Goal: Information Seeking & Learning: Learn about a topic

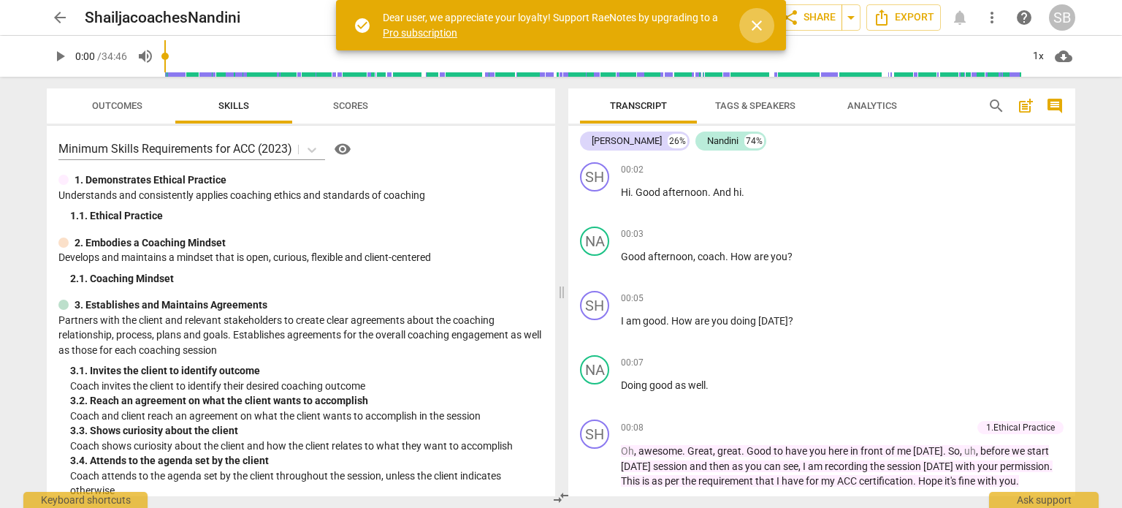
click at [751, 23] on span "close" at bounding box center [757, 26] width 18 height 18
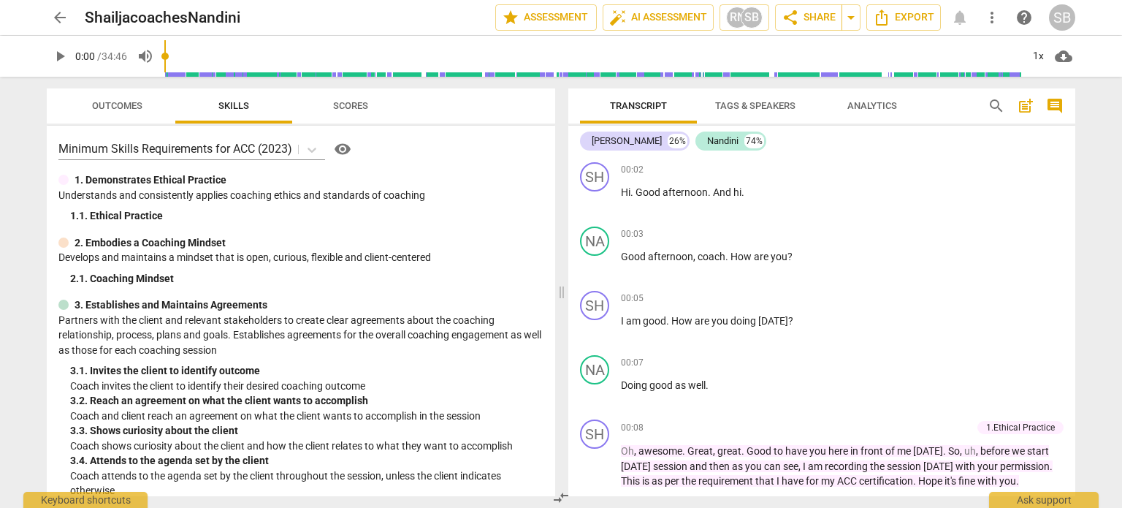
click at [345, 99] on span "Scores" at bounding box center [351, 106] width 70 height 20
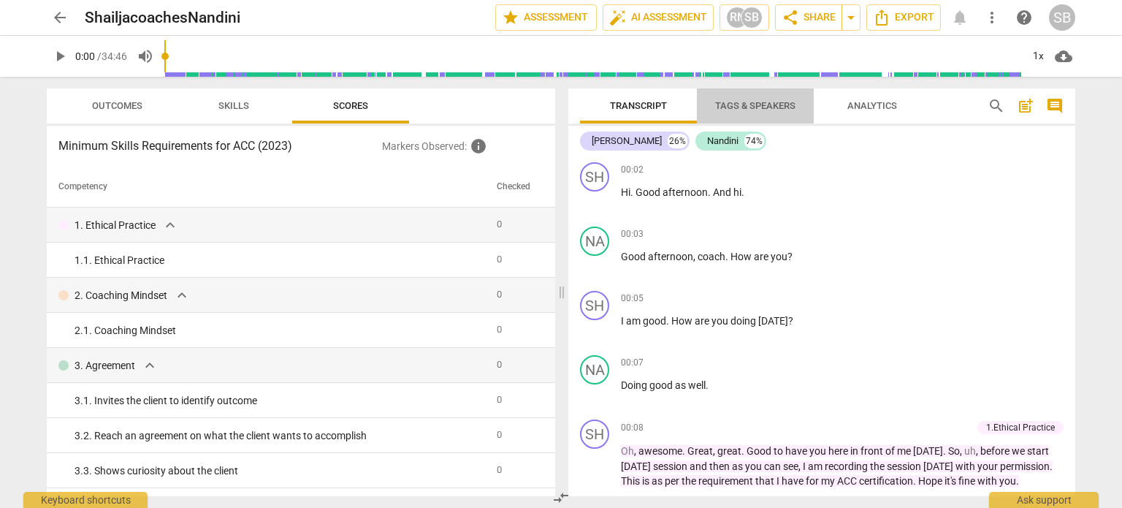
click at [774, 107] on span "Tags & Speakers" at bounding box center [755, 105] width 80 height 11
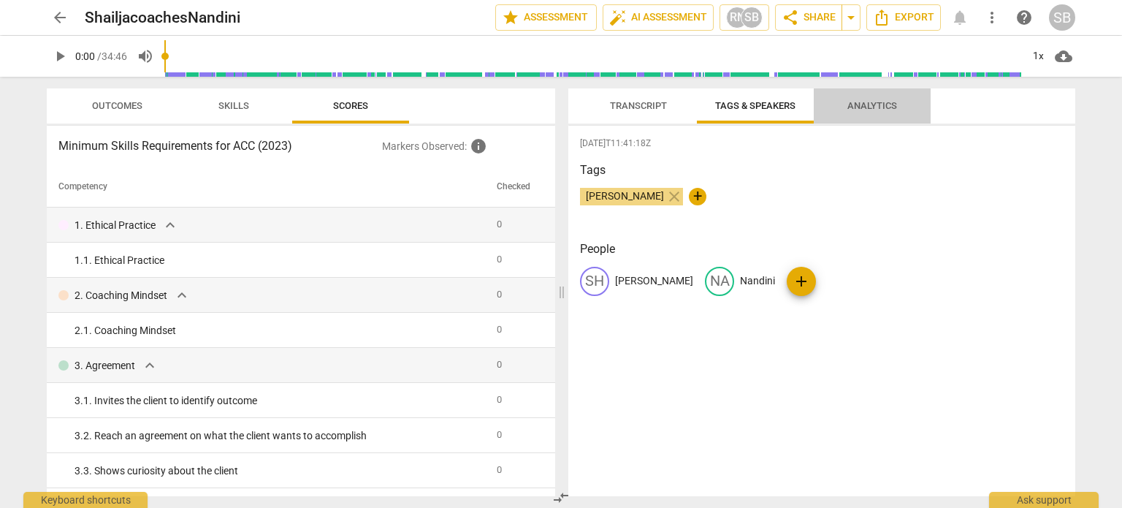
click at [868, 108] on span "Analytics" at bounding box center [872, 105] width 50 height 11
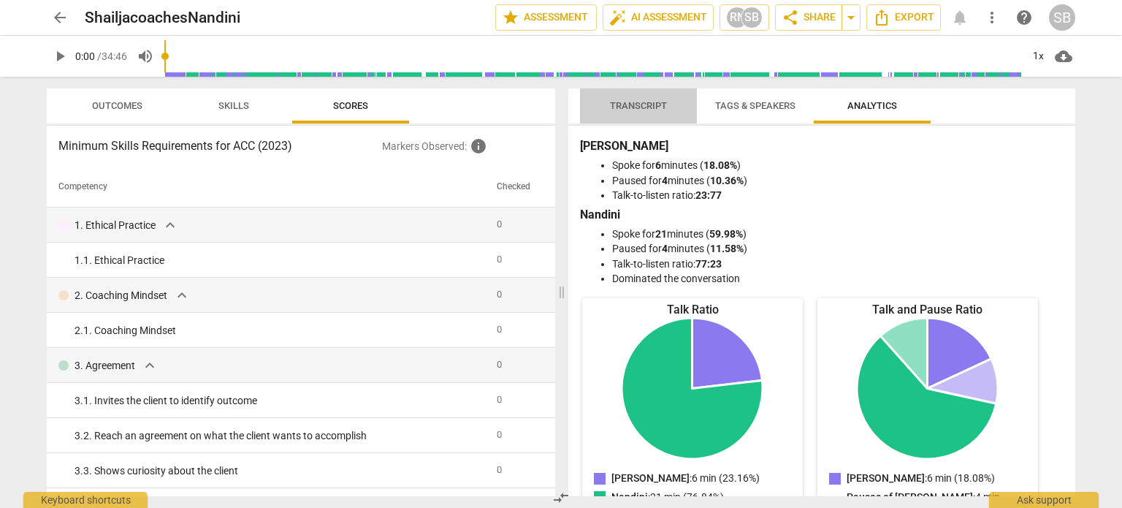
click at [640, 104] on span "Transcript" at bounding box center [638, 105] width 57 height 11
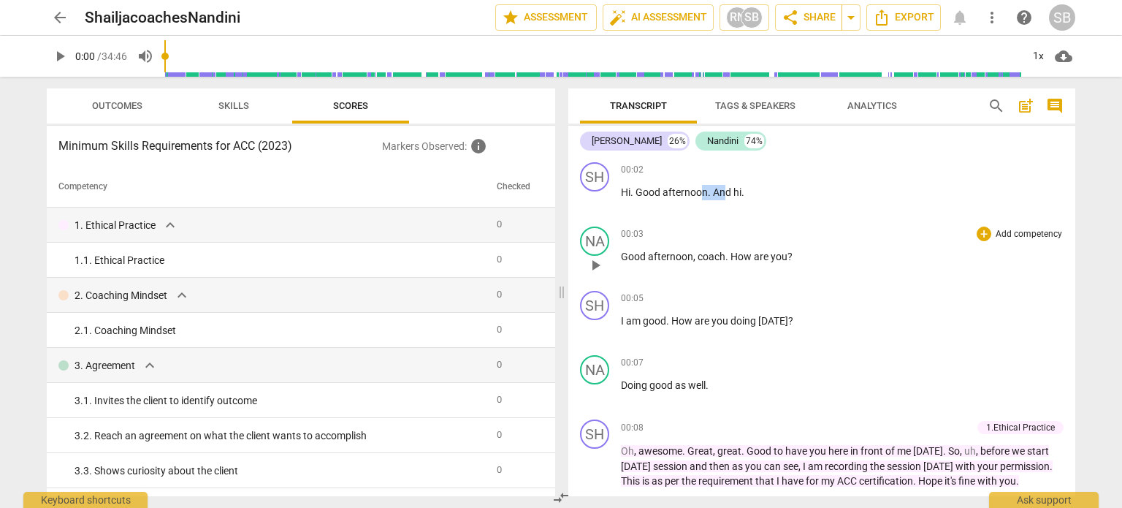
drag, startPoint x: 618, startPoint y: 170, endPoint x: 725, endPoint y: 259, distance: 139.5
click at [725, 259] on div "SH play_arrow pause 00:02 + Add competency keyboard_arrow_right Hi . Good after…" at bounding box center [821, 326] width 507 height 340
click at [817, 212] on div "00:02 + Add competency keyboard_arrow_right Hi . Good afternoon . And hi ." at bounding box center [842, 188] width 443 height 53
click at [660, 18] on span "auto_fix_high AI Assessment" at bounding box center [658, 18] width 98 height 18
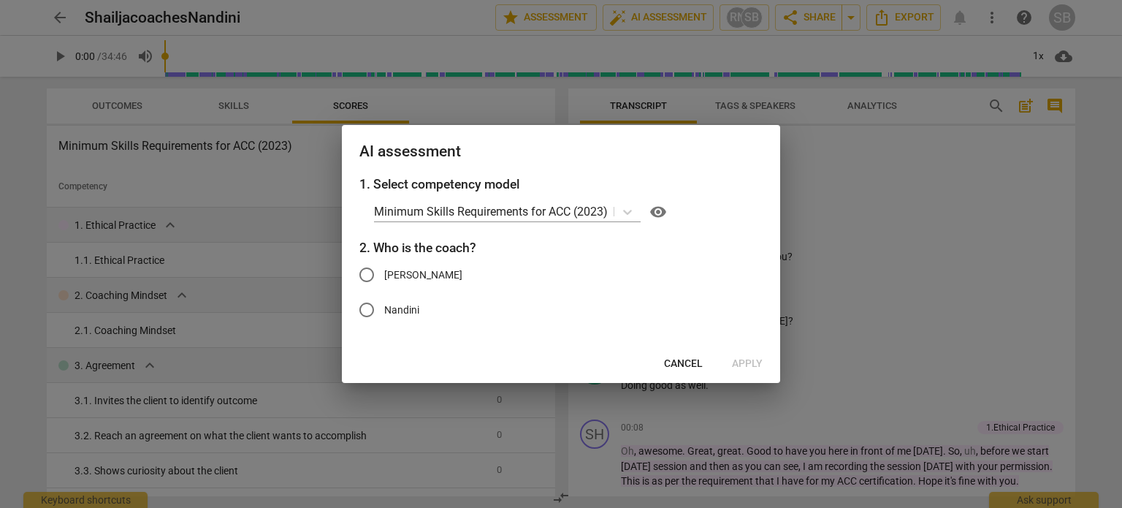
click at [366, 272] on input "[PERSON_NAME]" at bounding box center [366, 274] width 35 height 35
radio input "true"
click at [736, 365] on span "Apply" at bounding box center [747, 363] width 31 height 15
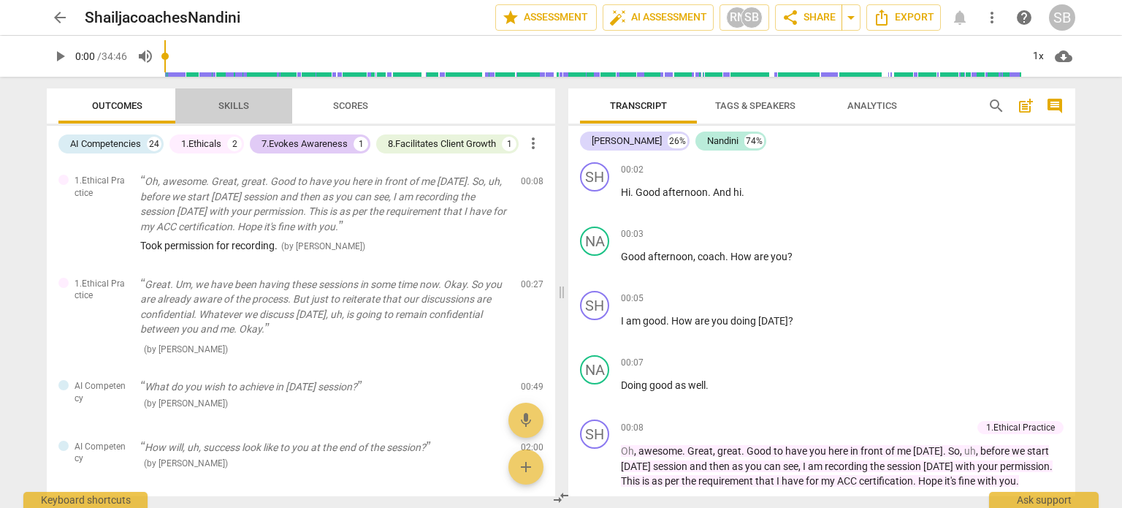
click at [230, 104] on span "Skills" at bounding box center [233, 105] width 31 height 11
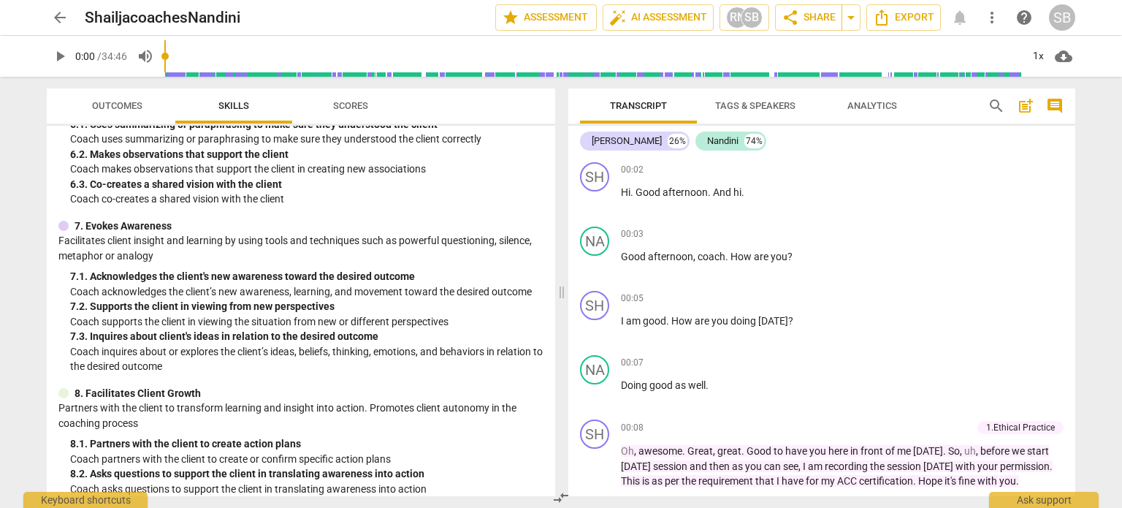
scroll to position [804, 0]
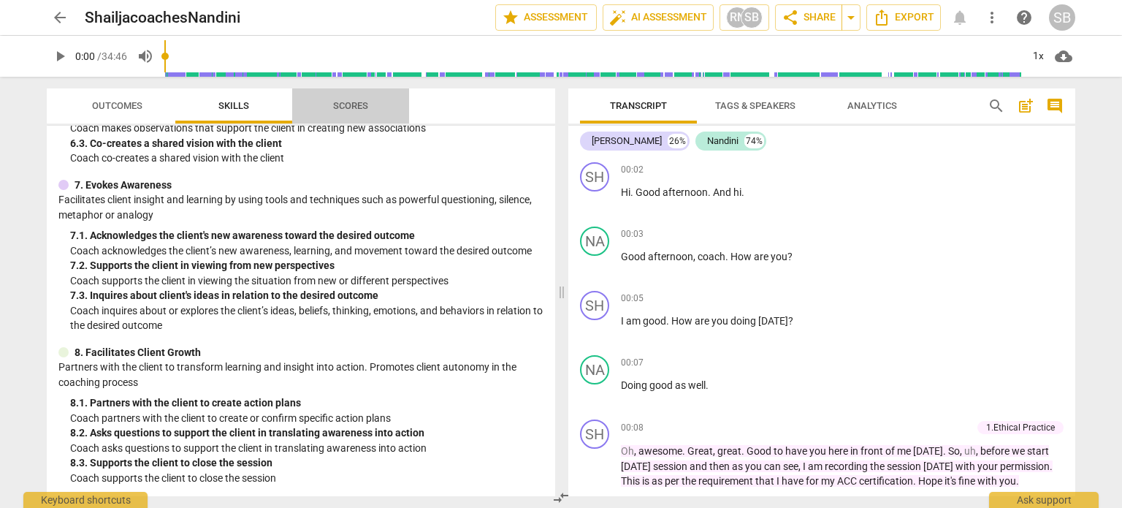
click at [353, 105] on span "Scores" at bounding box center [350, 105] width 35 height 11
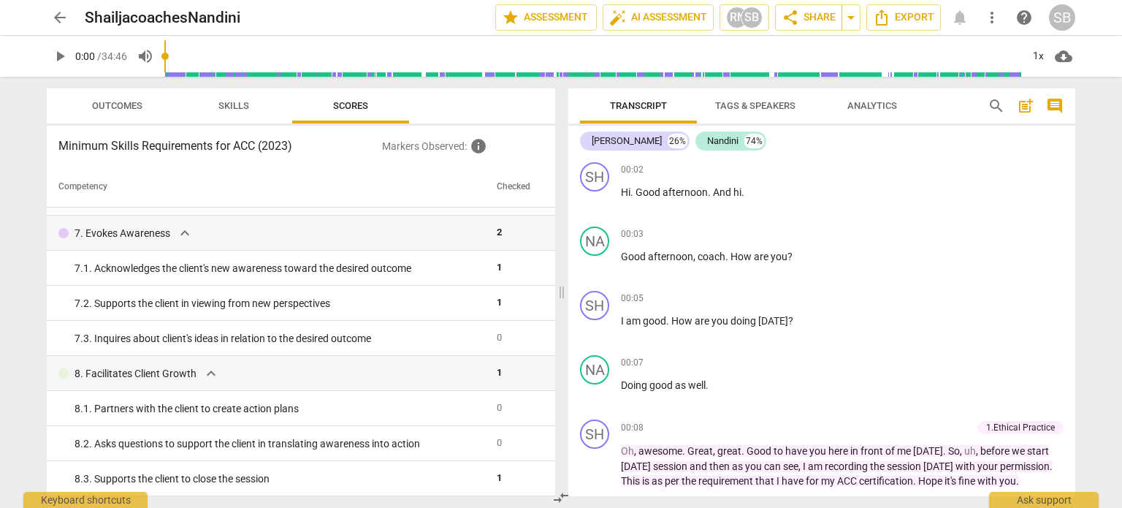
scroll to position [0, 0]
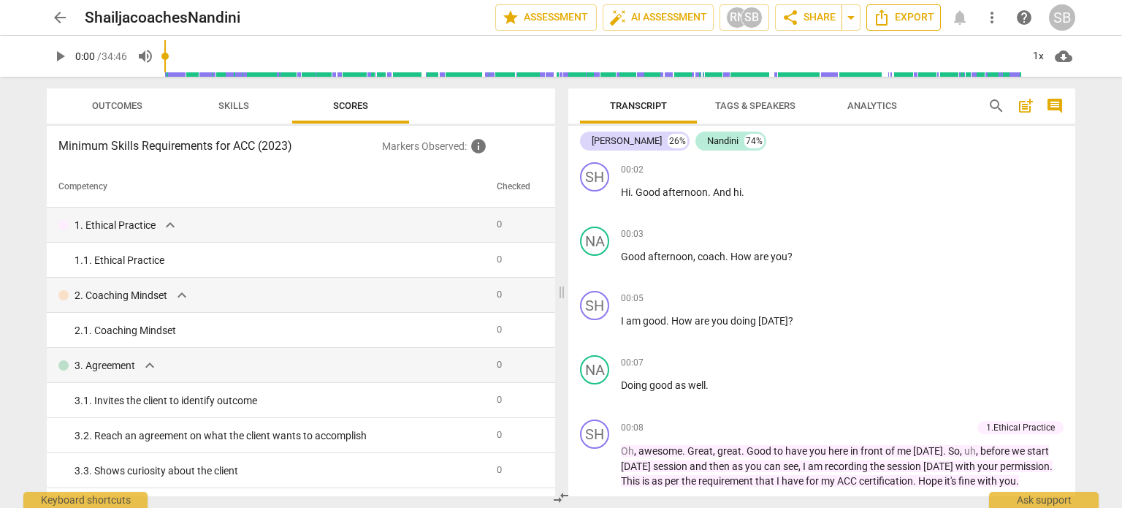
click at [914, 23] on span "Export" at bounding box center [903, 18] width 61 height 18
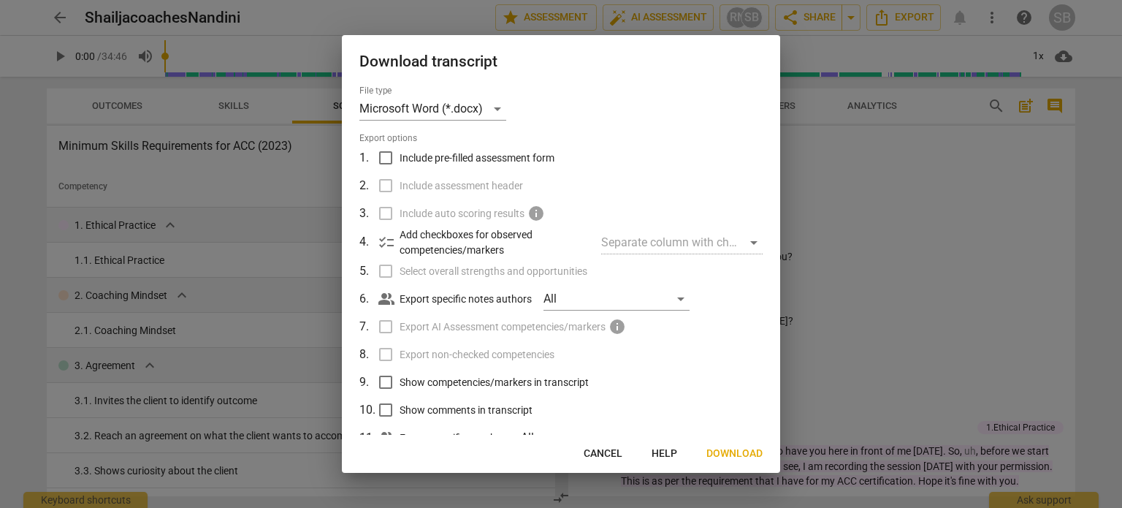
click at [890, 160] on div at bounding box center [561, 254] width 1122 height 508
